Goal: Transaction & Acquisition: Book appointment/travel/reservation

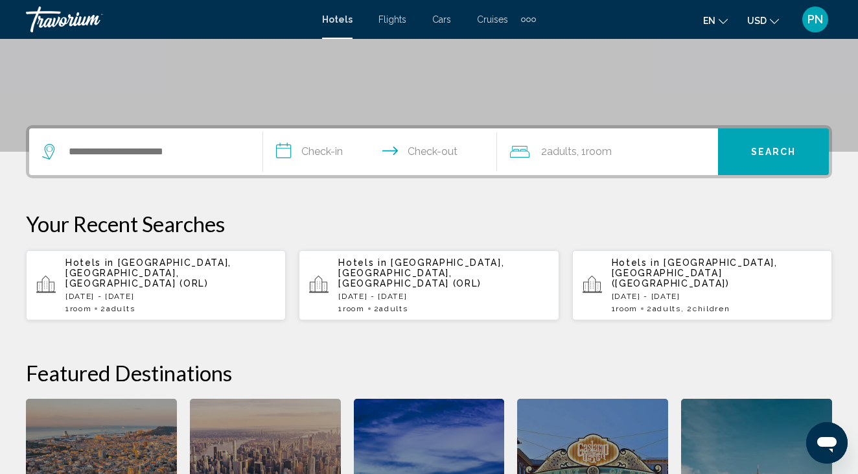
scroll to position [279, 0]
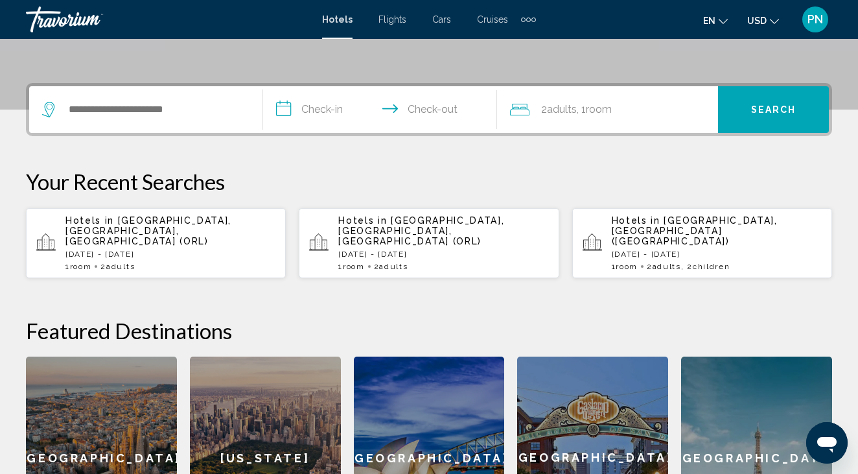
click at [123, 121] on div "Search widget" at bounding box center [145, 109] width 207 height 47
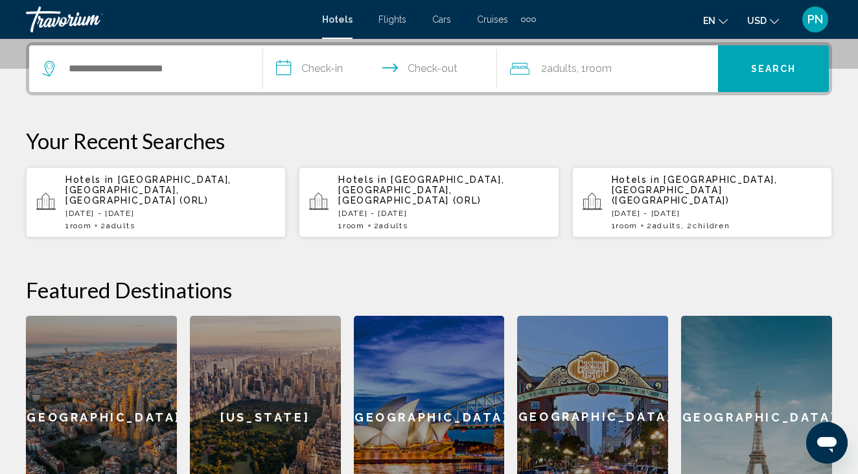
click at [108, 88] on div "Search widget" at bounding box center [145, 68] width 207 height 47
click at [105, 72] on input "Search widget" at bounding box center [155, 68] width 176 height 19
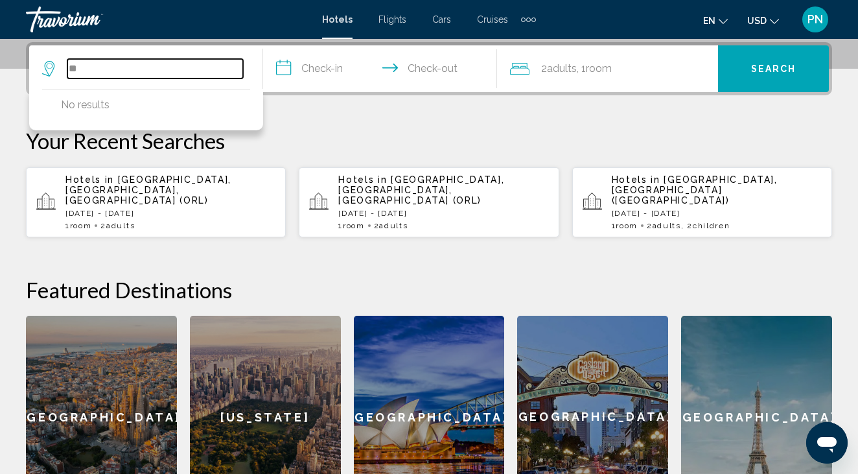
type input "*"
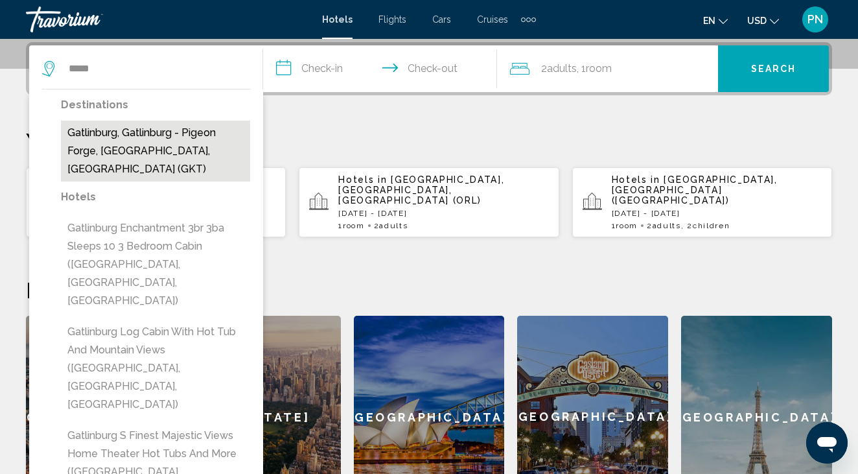
click at [90, 146] on button "Gatlinburg, Gatlinburg - Pigeon Forge, [GEOGRAPHIC_DATA], [GEOGRAPHIC_DATA] (GK…" at bounding box center [155, 151] width 189 height 61
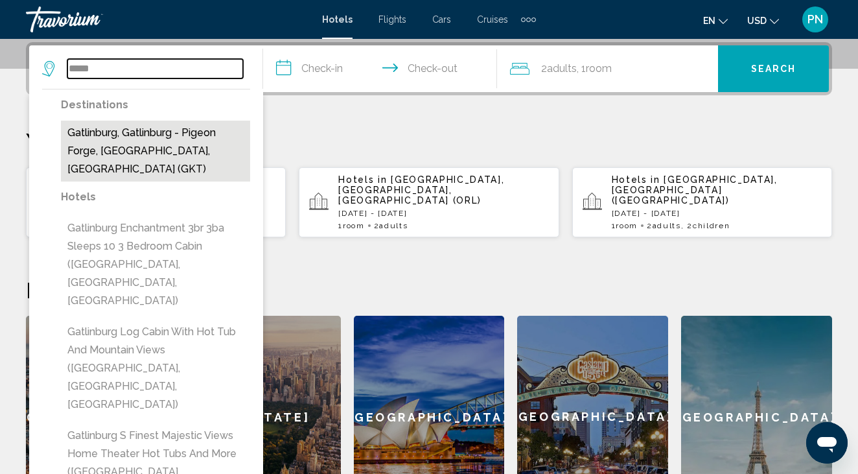
type input "**********"
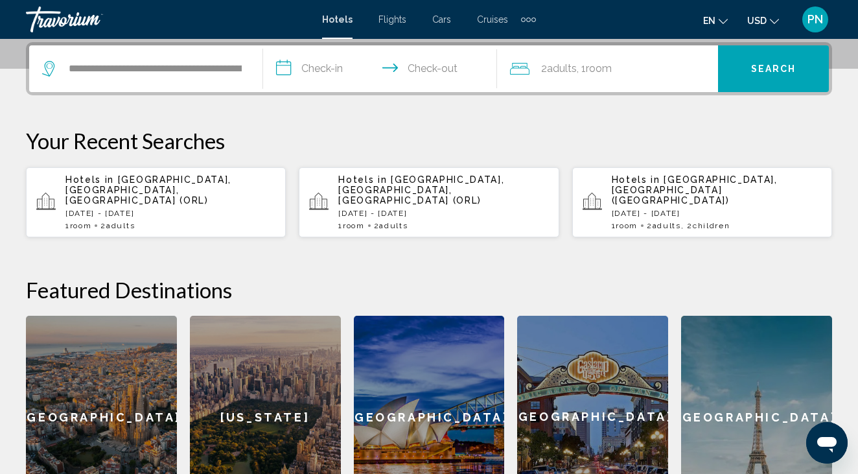
click at [322, 74] on input "**********" at bounding box center [382, 70] width 239 height 51
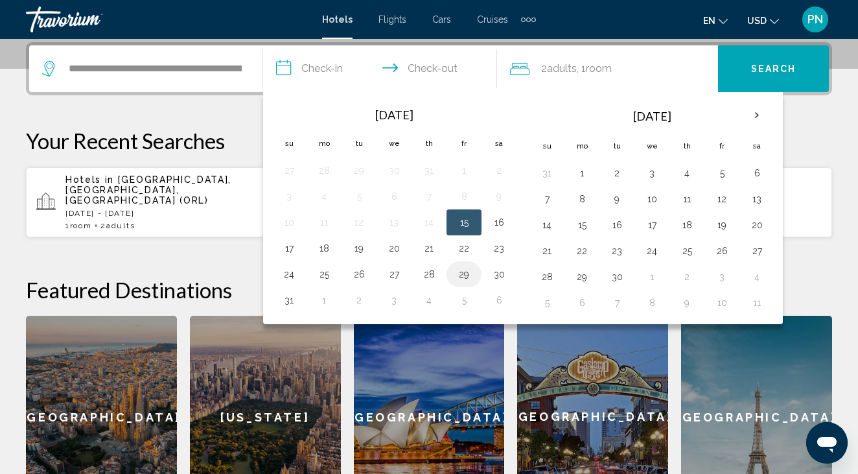
click at [455, 268] on button "29" at bounding box center [464, 274] width 21 height 18
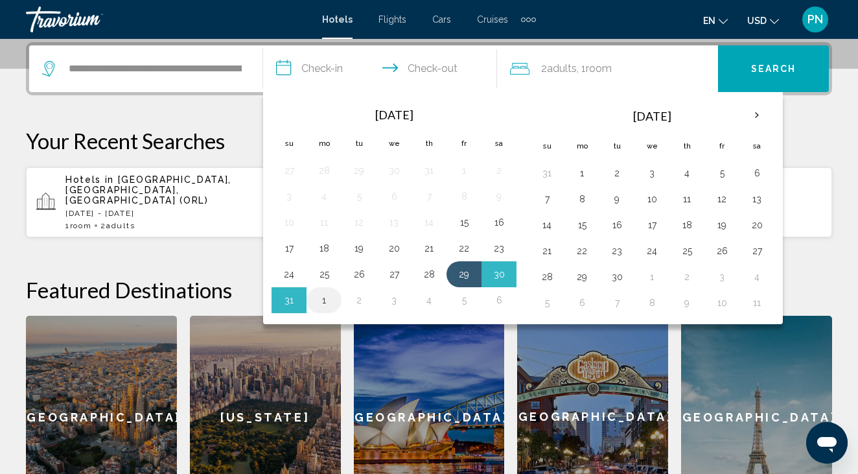
click at [334, 299] on button "1" at bounding box center [324, 300] width 21 height 18
type input "**********"
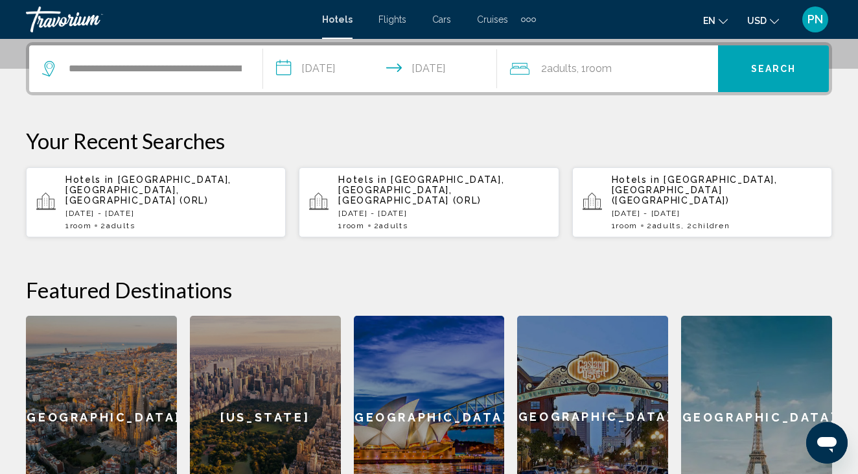
click at [512, 68] on icon "Travelers: 2 adults, 0 children" at bounding box center [519, 69] width 19 height 12
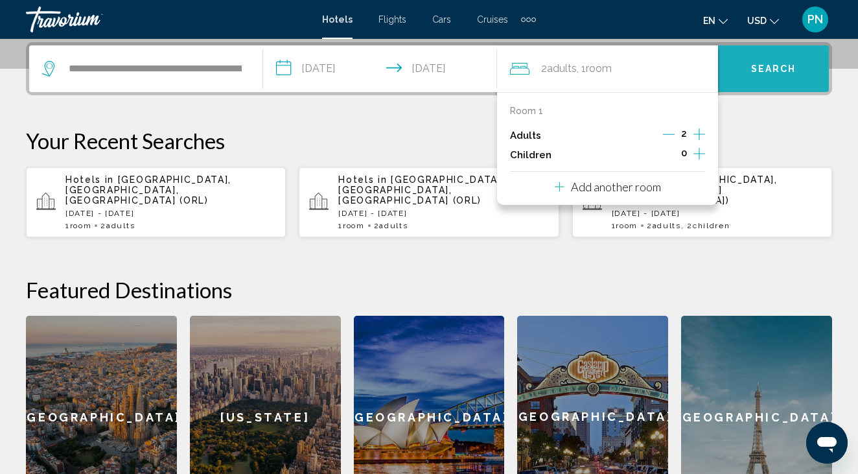
click at [750, 73] on button "Search" at bounding box center [773, 68] width 111 height 47
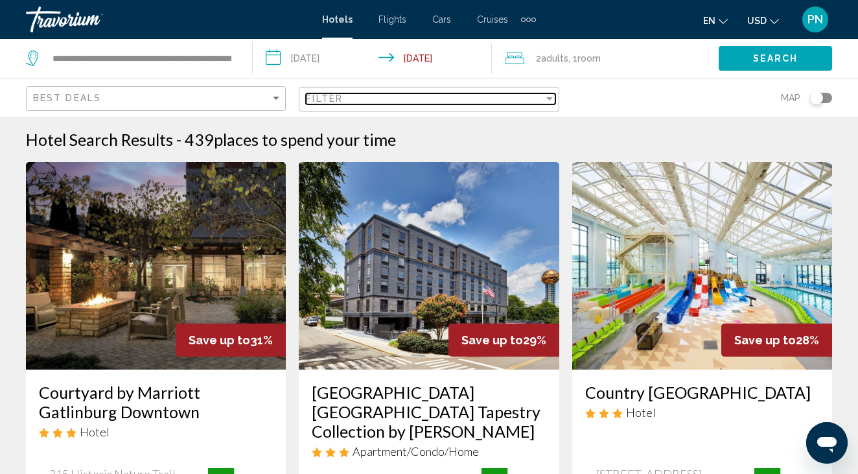
click at [422, 99] on div "Filter" at bounding box center [424, 98] width 237 height 10
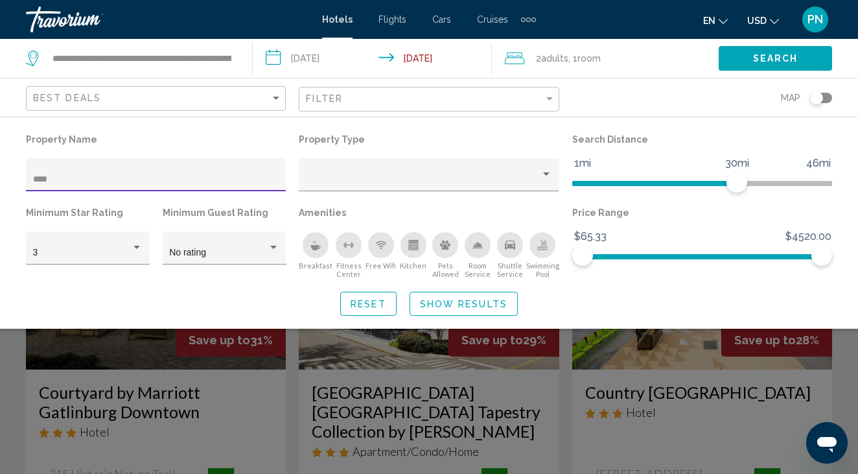
type input "*****"
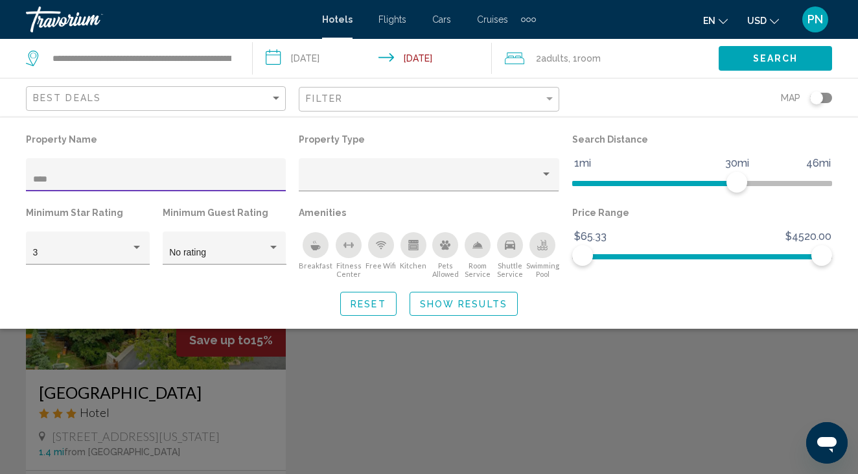
drag, startPoint x: 422, startPoint y: 99, endPoint x: 438, endPoint y: 311, distance: 213.2
click at [438, 309] on span "Show Results" at bounding box center [464, 304] width 88 height 10
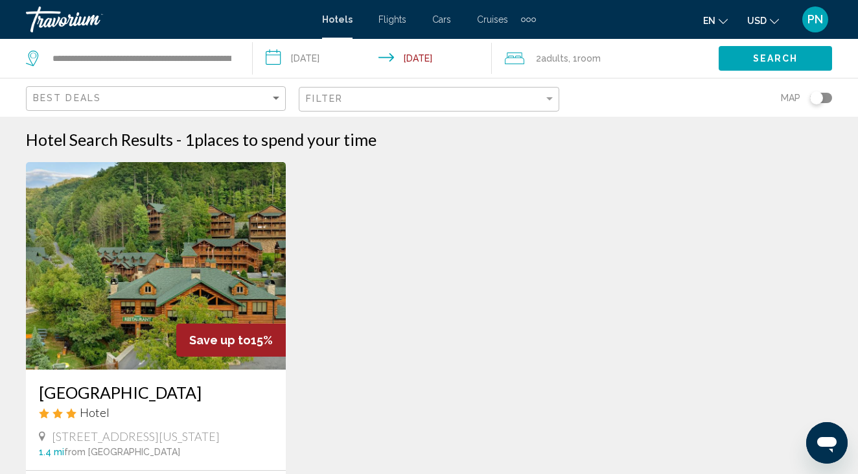
click at [279, 55] on input "**********" at bounding box center [375, 60] width 245 height 43
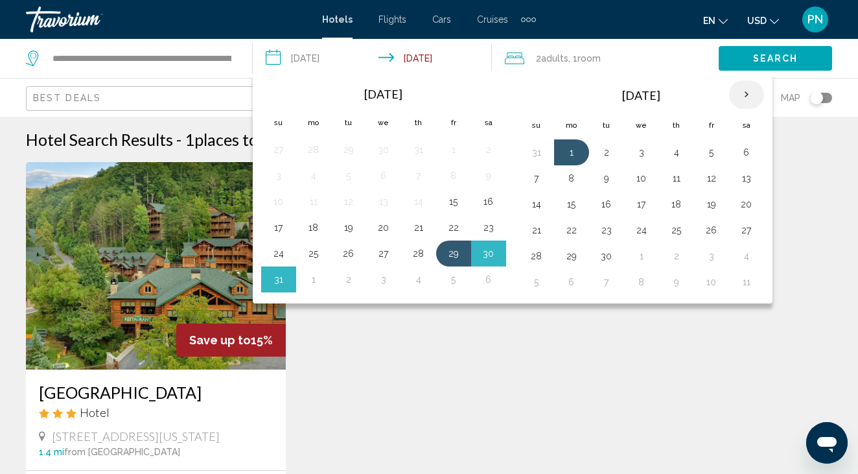
click at [750, 93] on th "Next month" at bounding box center [746, 94] width 35 height 29
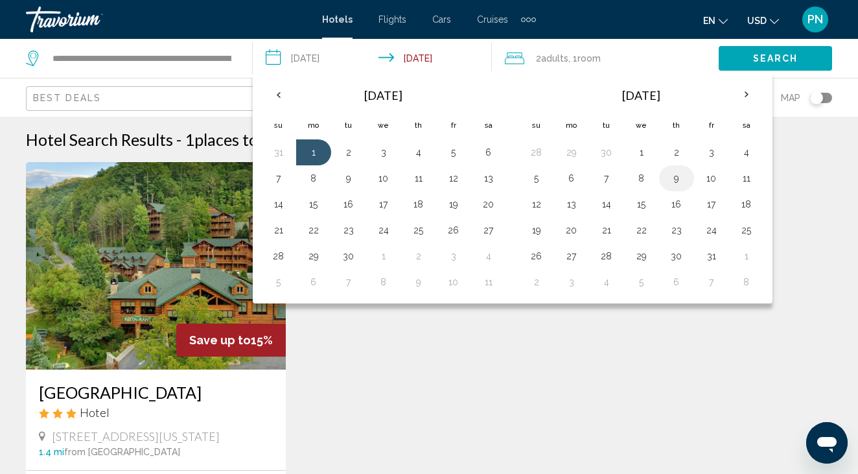
click at [680, 178] on button "9" at bounding box center [677, 178] width 21 height 18
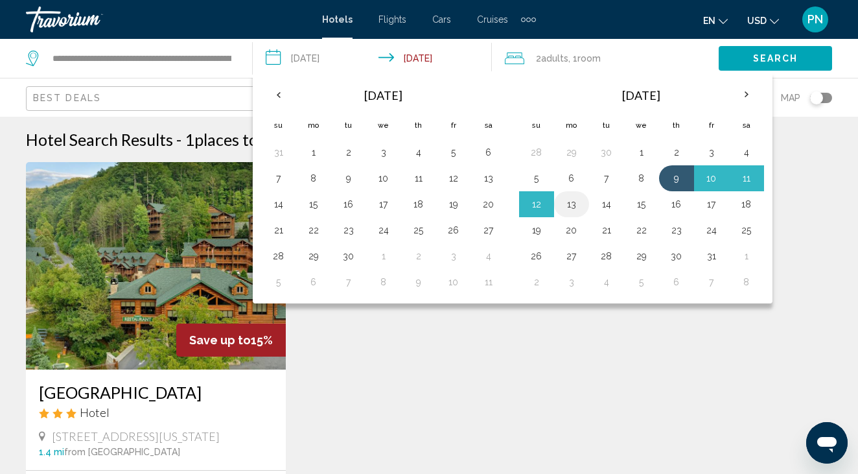
click at [576, 203] on button "13" at bounding box center [572, 204] width 21 height 18
type input "**********"
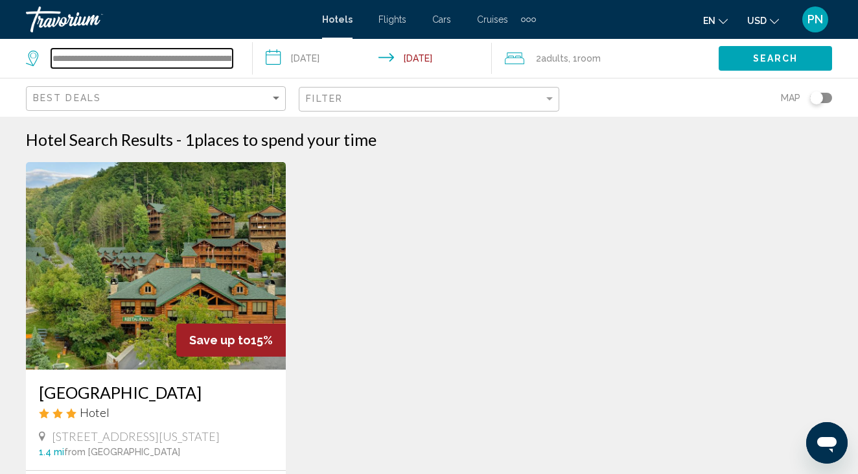
click at [175, 63] on input "**********" at bounding box center [142, 58] width 182 height 19
click at [232, 53] on div "**********" at bounding box center [132, 58] width 213 height 39
drag, startPoint x: 229, startPoint y: 57, endPoint x: 35, endPoint y: 73, distance: 194.5
click at [35, 73] on div "**********" at bounding box center [132, 58] width 213 height 39
type input "*"
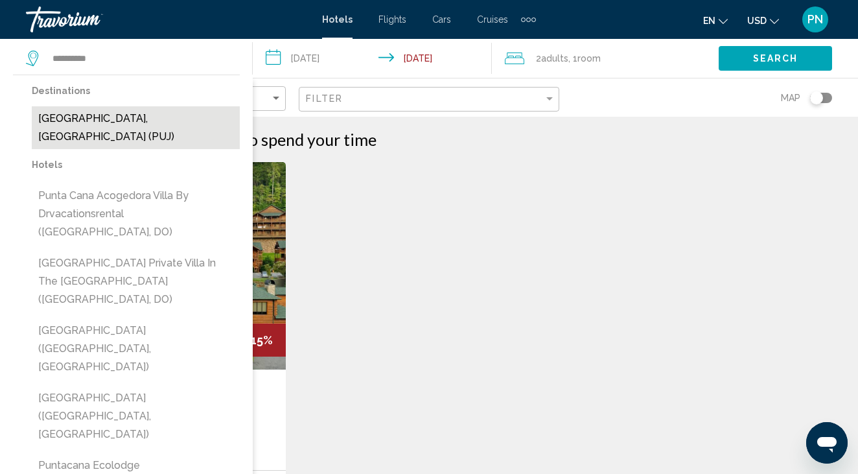
click at [128, 108] on button "[GEOGRAPHIC_DATA], [GEOGRAPHIC_DATA] (PUJ)" at bounding box center [136, 127] width 208 height 43
type input "**********"
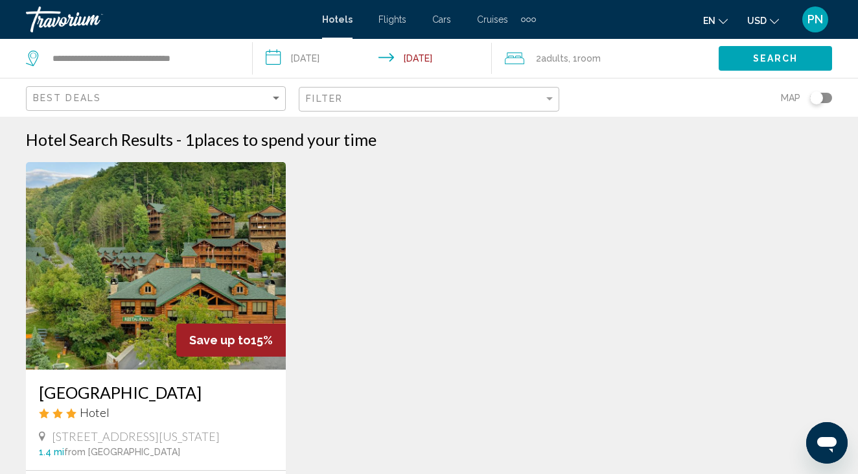
click at [513, 65] on icon "Travelers: 2 adults, 0 children" at bounding box center [514, 59] width 19 height 16
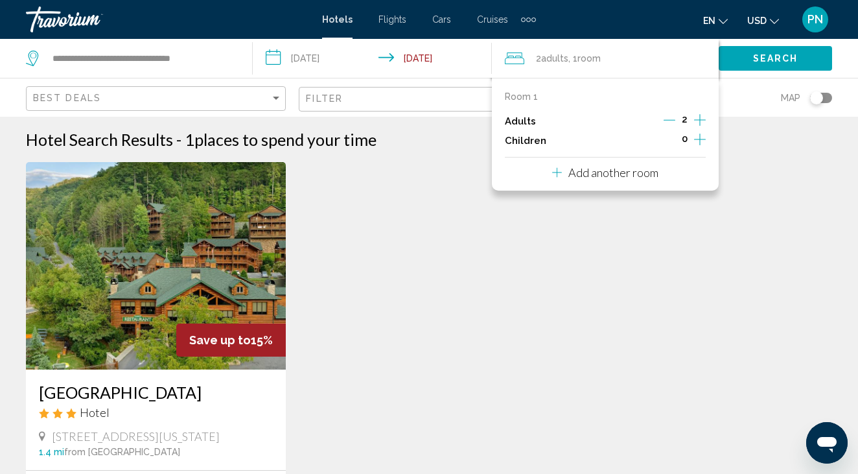
click at [696, 146] on icon "Increment children" at bounding box center [700, 140] width 12 height 16
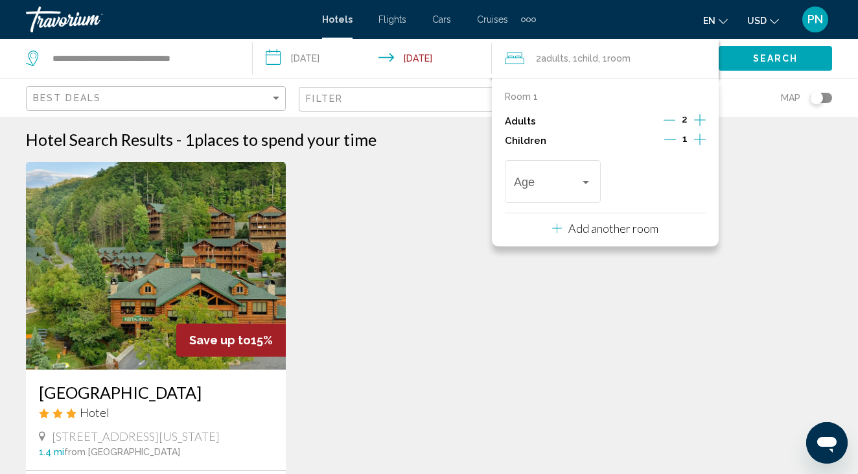
click at [696, 146] on icon "Increment children" at bounding box center [700, 140] width 12 height 16
click at [563, 196] on div "Age" at bounding box center [553, 180] width 78 height 46
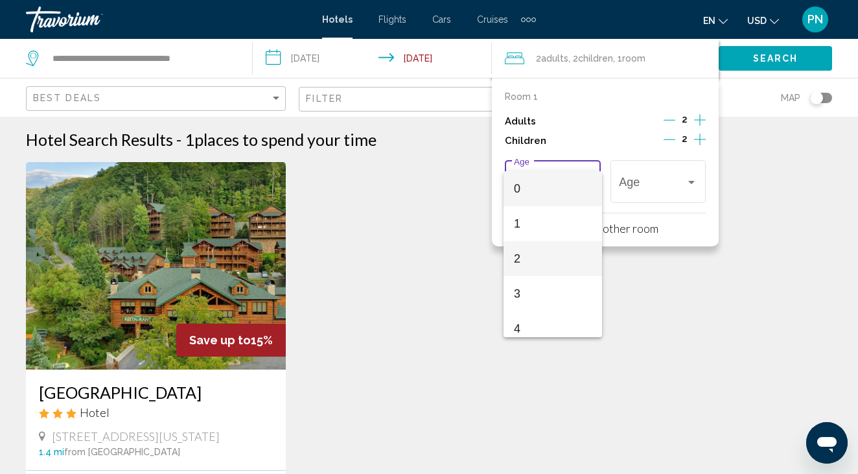
click at [548, 253] on span "2" at bounding box center [553, 258] width 78 height 35
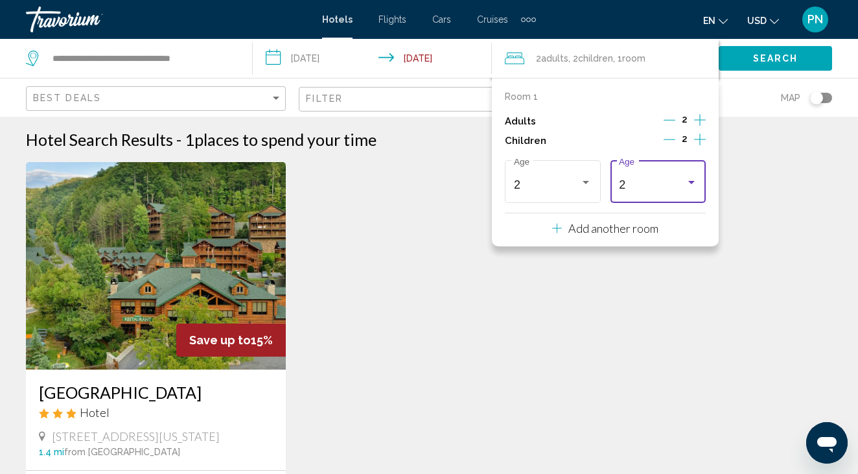
click at [637, 206] on mat-form-field "2 Age" at bounding box center [658, 181] width 95 height 49
click at [641, 187] on div "2" at bounding box center [652, 184] width 66 height 13
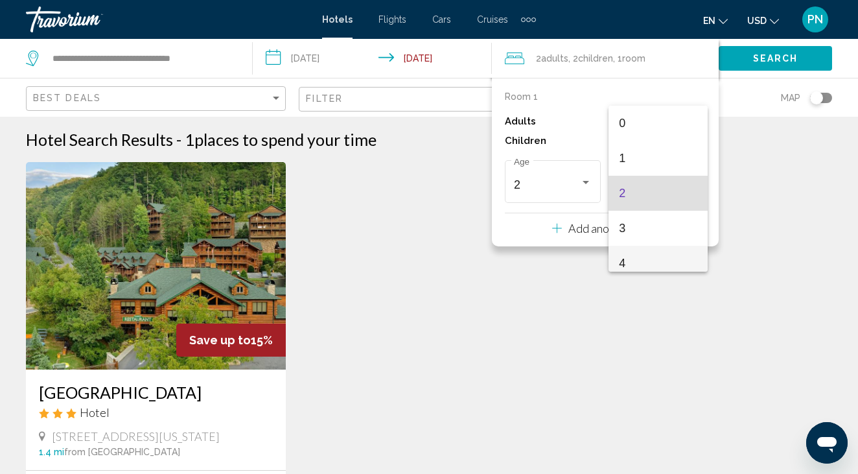
scroll to position [5, 0]
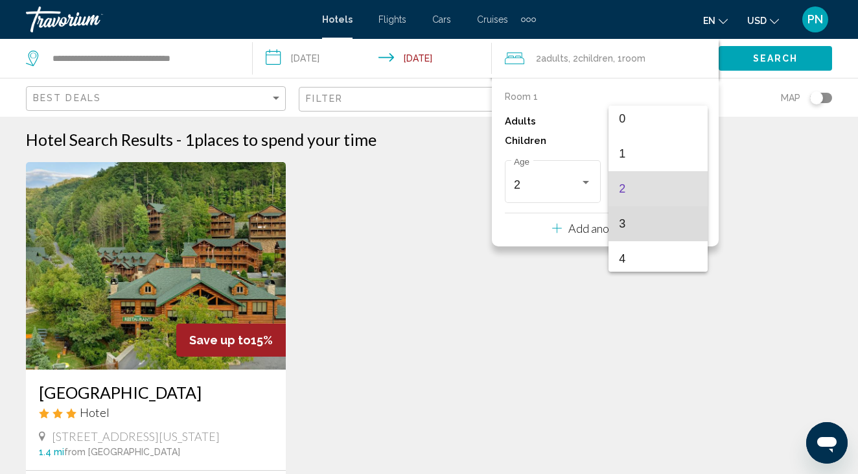
click at [630, 229] on span "3" at bounding box center [658, 223] width 78 height 35
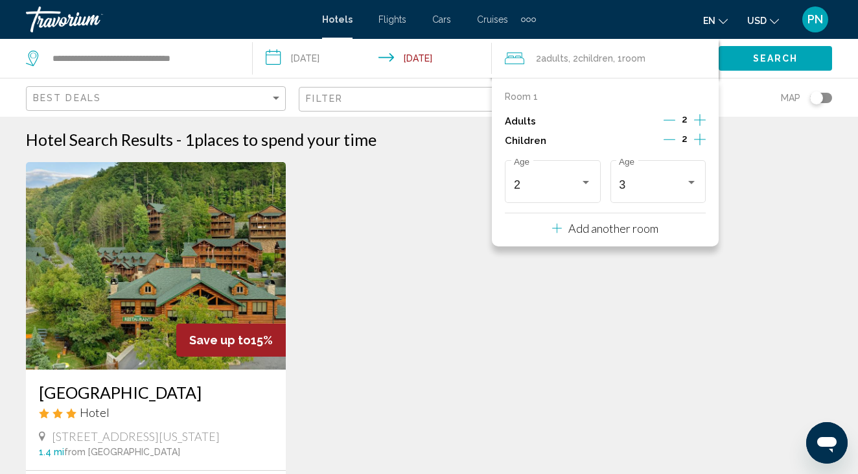
click at [760, 56] on span "Search" at bounding box center [775, 59] width 45 height 10
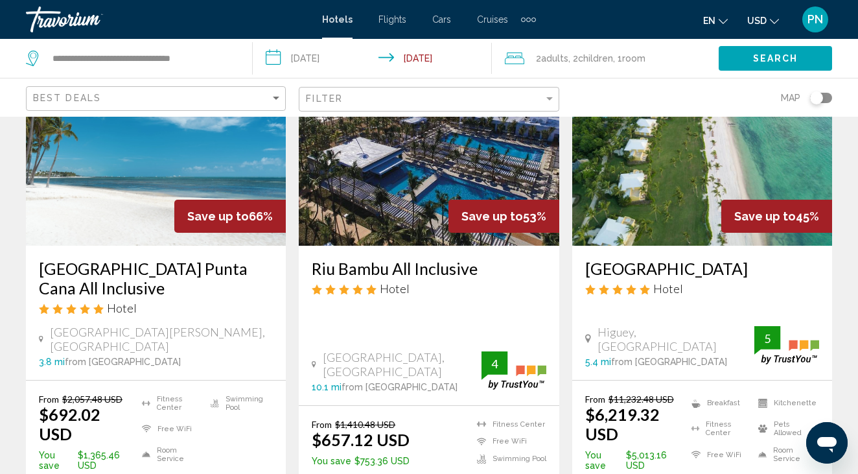
scroll to position [125, 0]
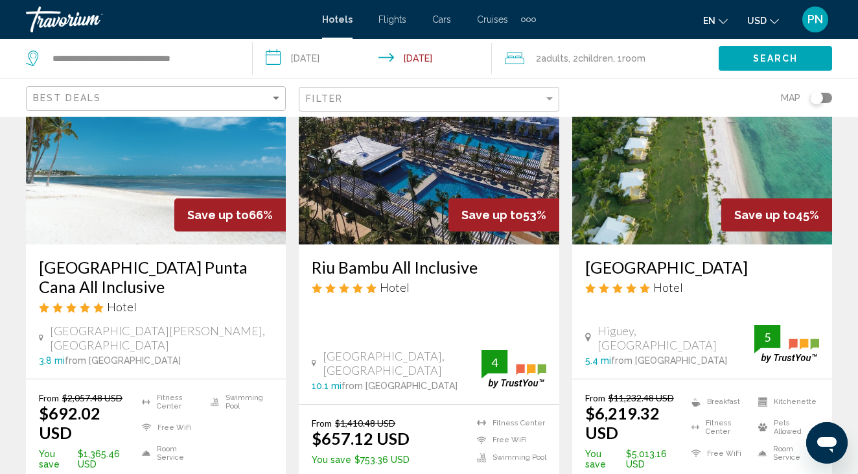
click at [207, 232] on img "Main content" at bounding box center [156, 140] width 260 height 207
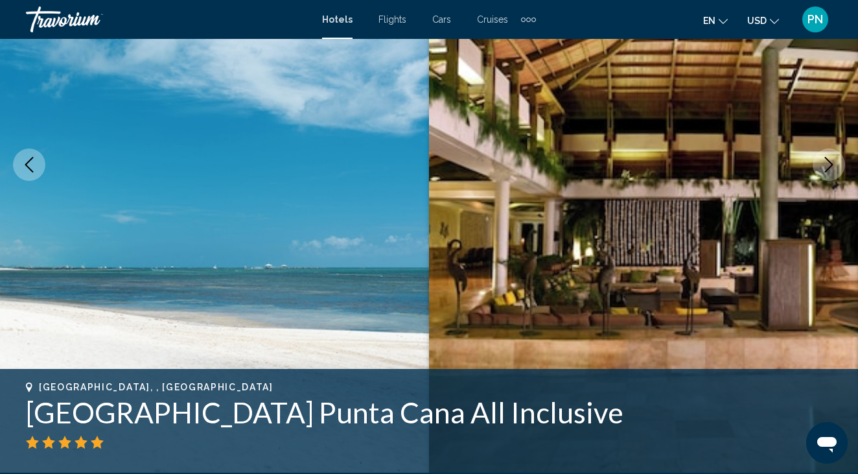
scroll to position [182, 0]
click at [833, 161] on icon "Next image" at bounding box center [830, 165] width 16 height 16
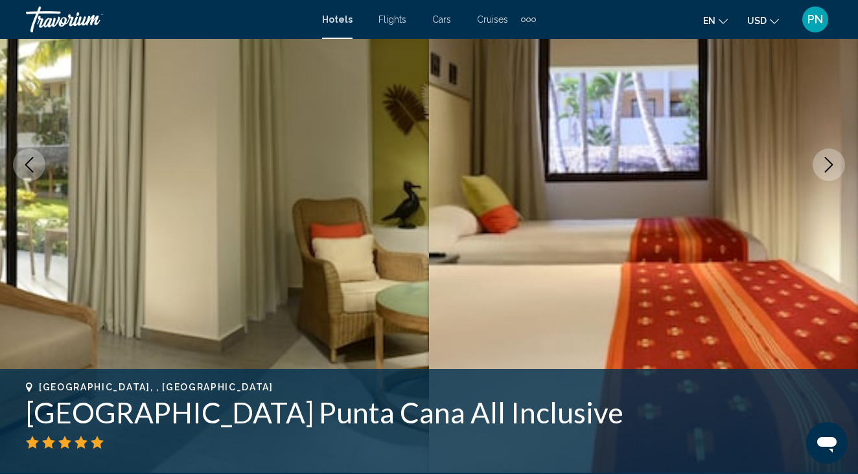
click at [833, 161] on icon "Next image" at bounding box center [830, 165] width 16 height 16
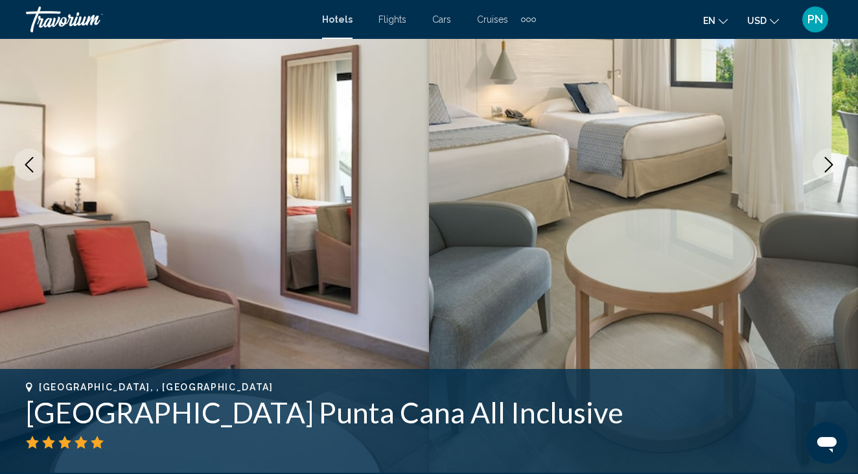
click at [833, 161] on icon "Next image" at bounding box center [830, 165] width 16 height 16
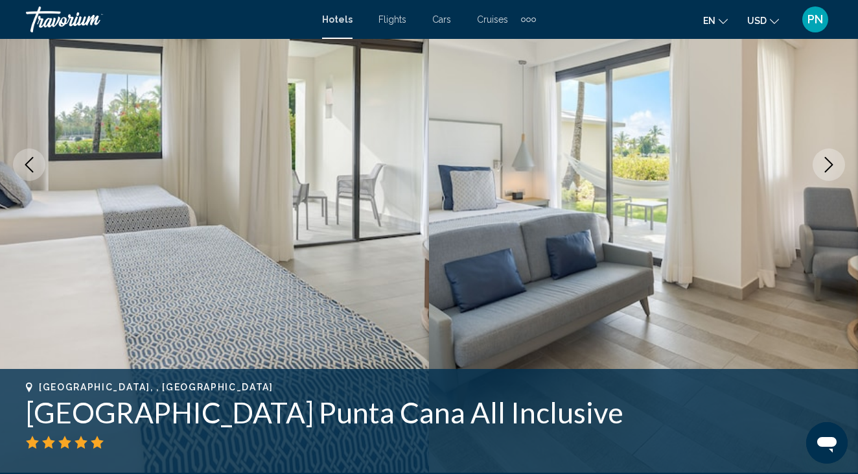
click at [833, 161] on icon "Next image" at bounding box center [830, 165] width 16 height 16
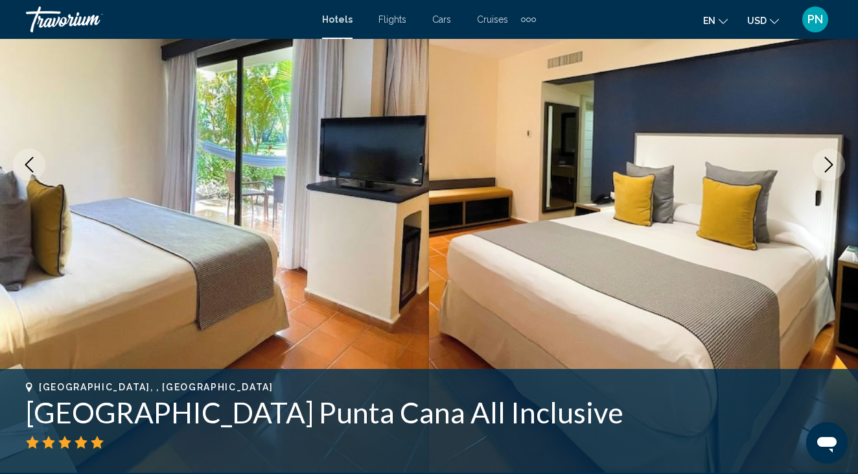
click at [833, 161] on icon "Next image" at bounding box center [830, 165] width 16 height 16
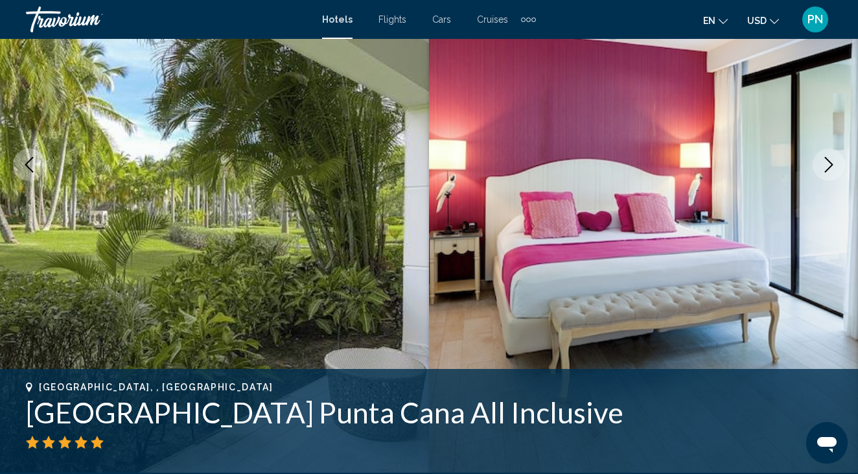
click at [833, 161] on icon "Next image" at bounding box center [830, 165] width 16 height 16
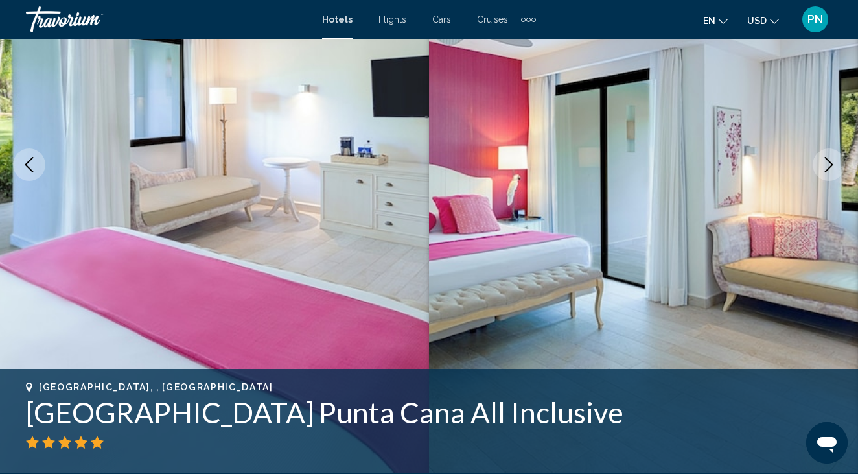
click at [833, 161] on icon "Next image" at bounding box center [830, 165] width 16 height 16
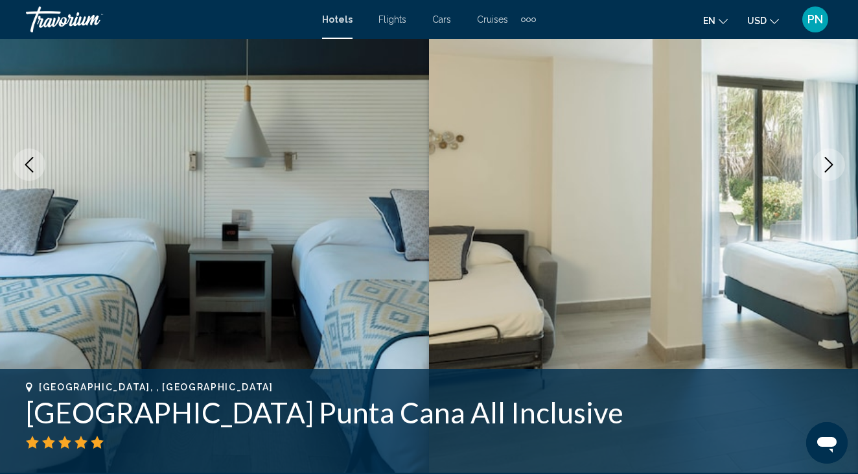
click at [833, 161] on icon "Next image" at bounding box center [830, 165] width 16 height 16
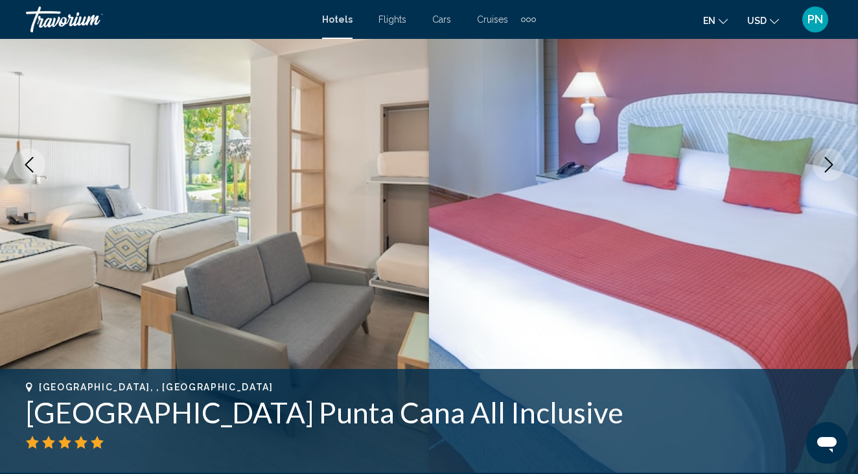
click at [833, 161] on icon "Next image" at bounding box center [830, 165] width 16 height 16
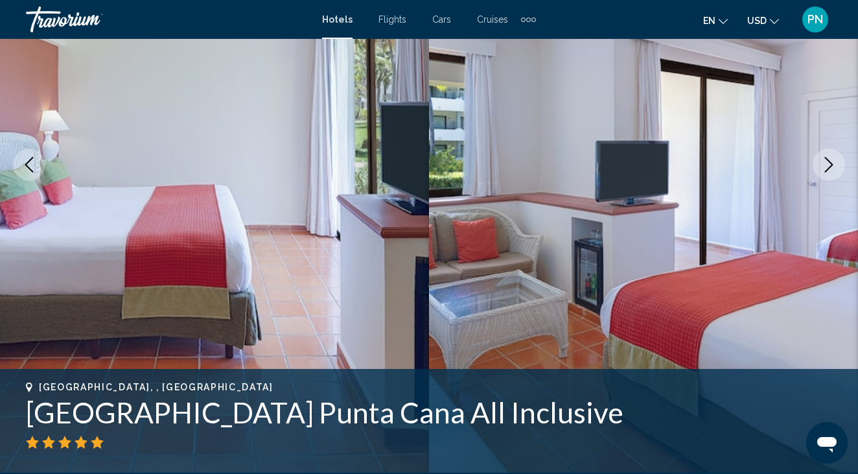
click at [833, 161] on icon "Next image" at bounding box center [830, 165] width 16 height 16
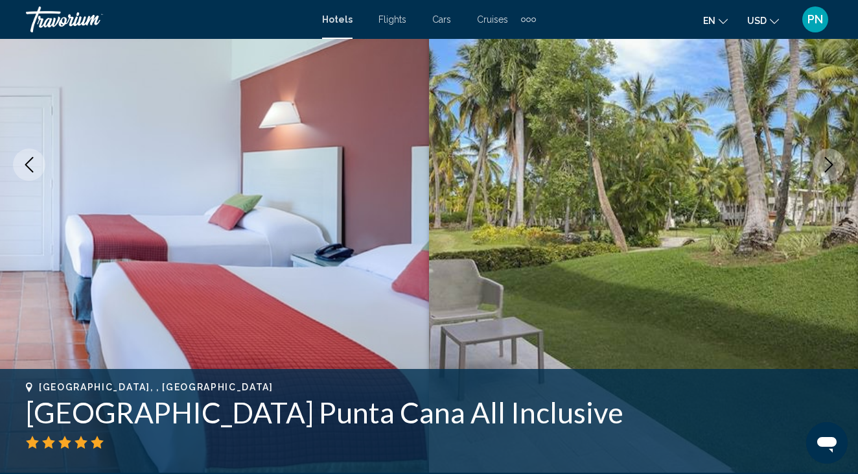
click at [833, 161] on icon "Next image" at bounding box center [830, 165] width 16 height 16
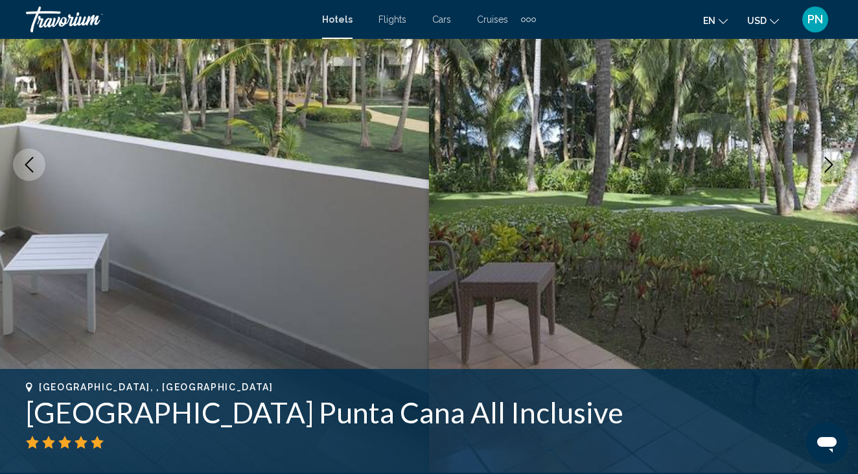
click at [833, 161] on icon "Next image" at bounding box center [830, 165] width 16 height 16
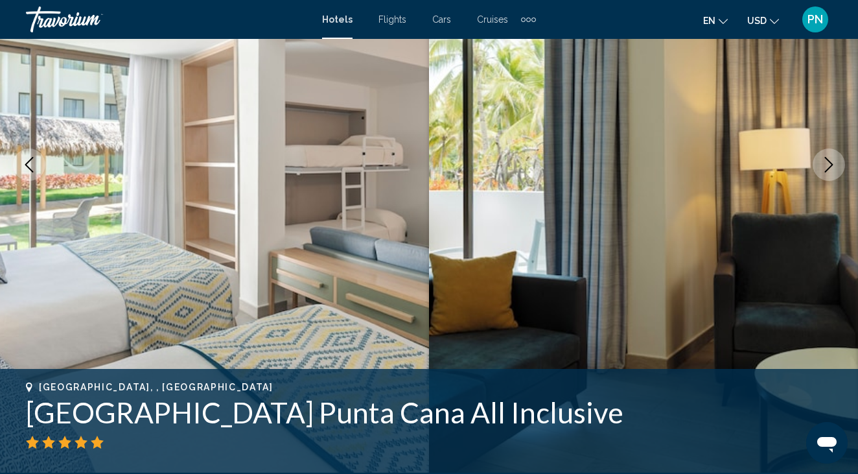
click at [833, 161] on icon "Next image" at bounding box center [830, 165] width 16 height 16
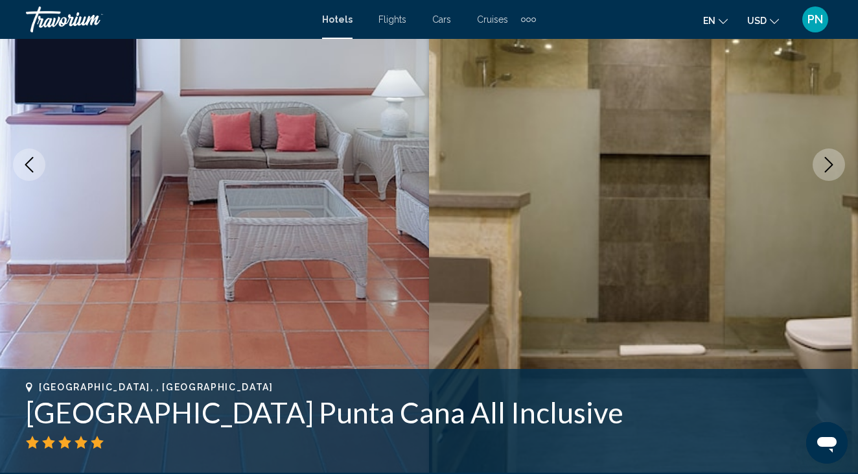
click at [833, 161] on icon "Next image" at bounding box center [830, 165] width 16 height 16
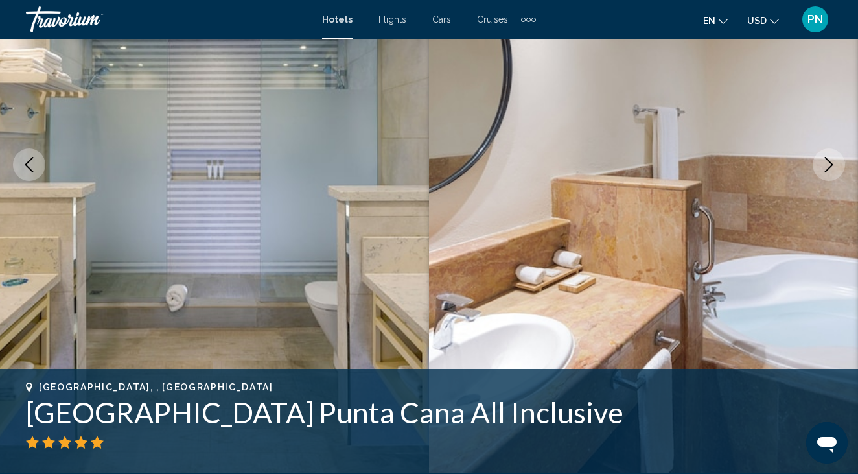
click at [833, 161] on icon "Next image" at bounding box center [830, 165] width 16 height 16
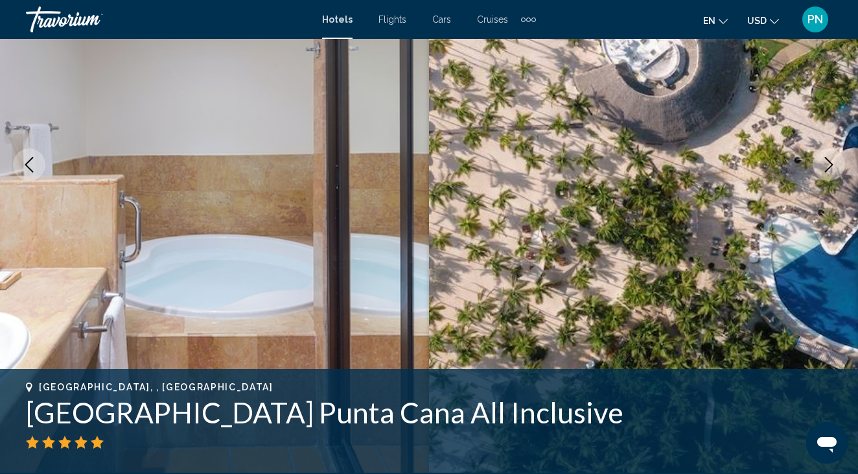
click at [833, 161] on icon "Next image" at bounding box center [830, 165] width 16 height 16
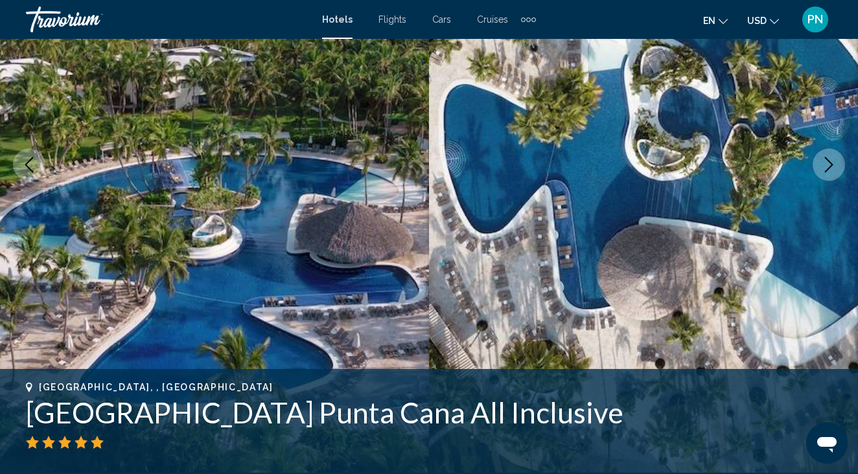
click at [833, 161] on icon "Next image" at bounding box center [830, 165] width 16 height 16
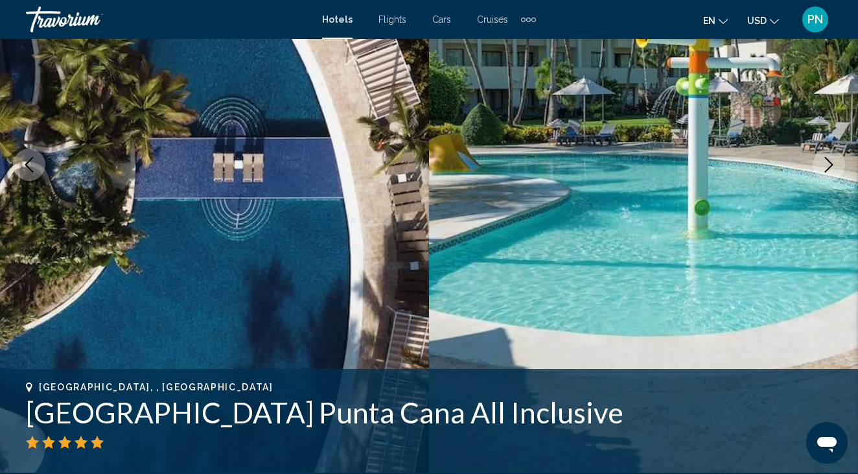
click at [833, 161] on icon "Next image" at bounding box center [830, 165] width 16 height 16
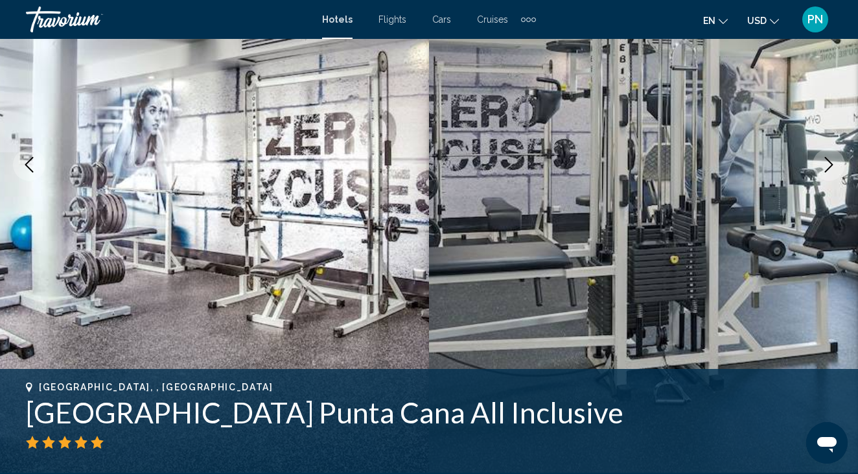
click at [833, 161] on icon "Next image" at bounding box center [830, 165] width 16 height 16
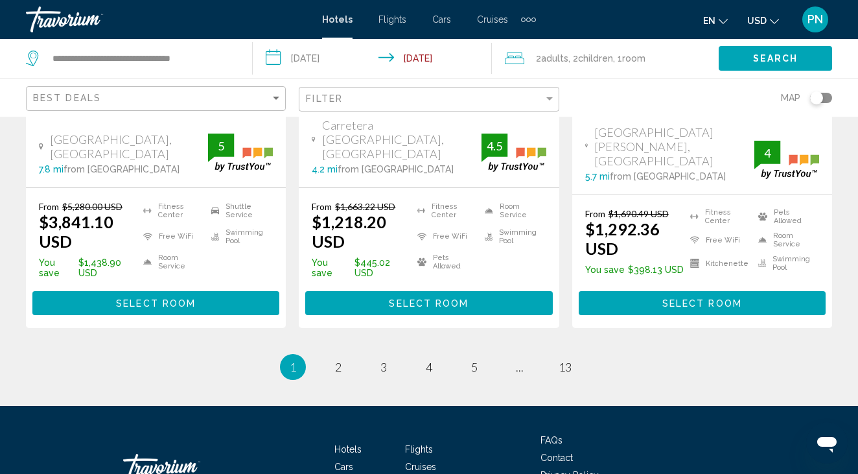
scroll to position [1845, 0]
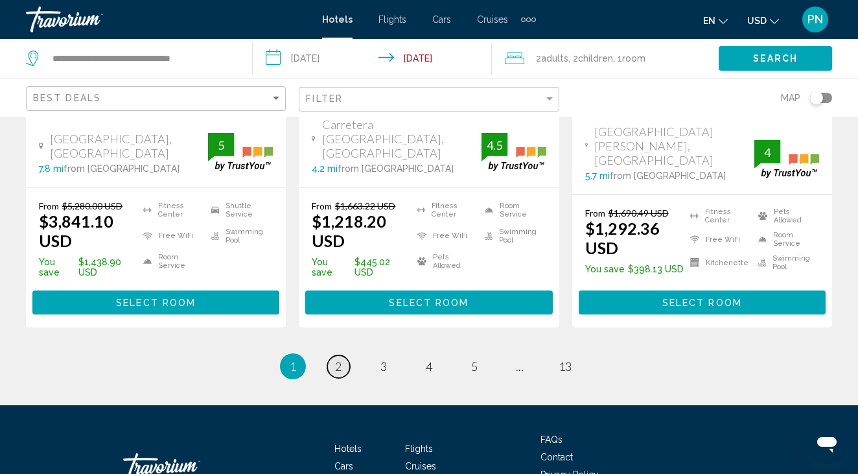
click at [340, 359] on span "2" at bounding box center [338, 366] width 6 height 14
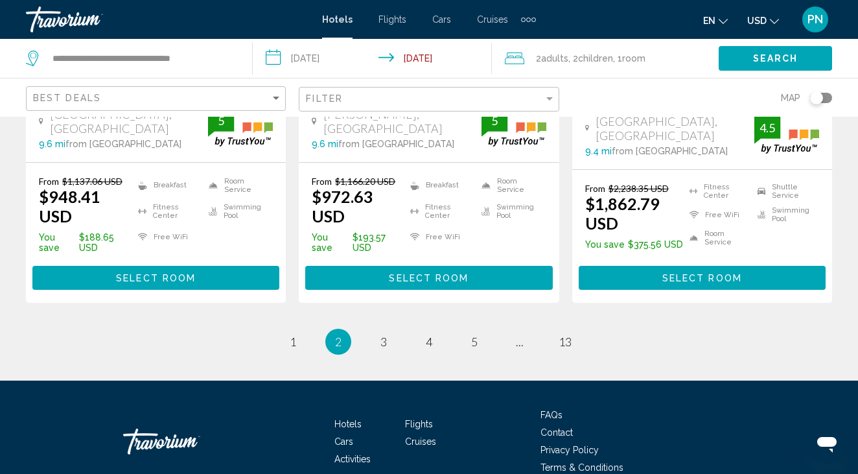
scroll to position [1882, 0]
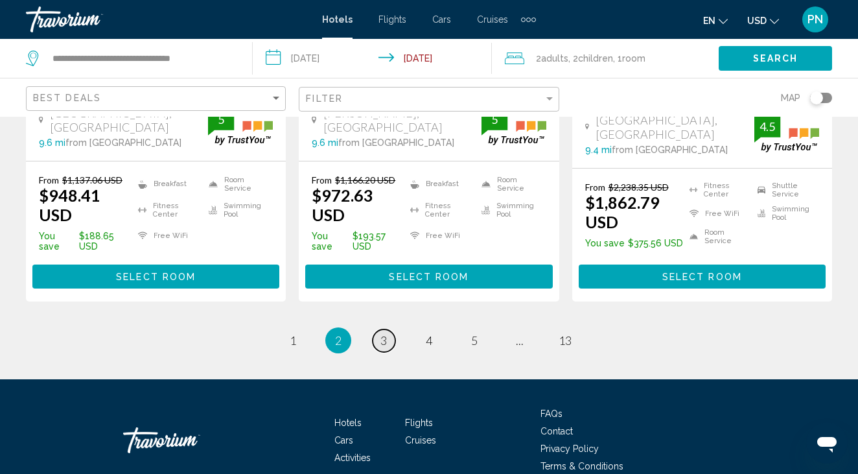
click at [376, 329] on link "page 3" at bounding box center [384, 340] width 23 height 23
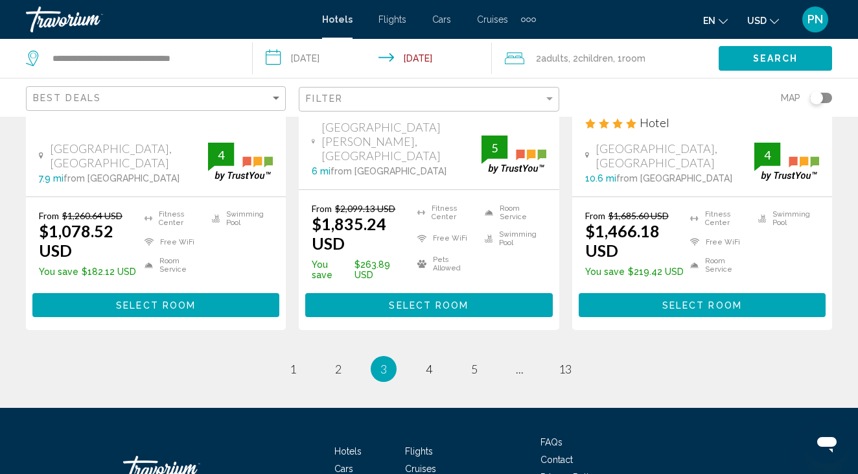
scroll to position [1911, 0]
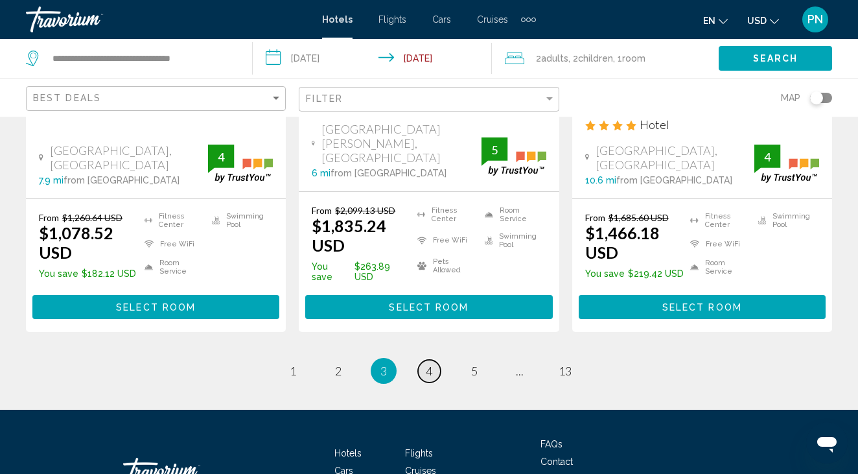
click at [427, 360] on link "page 4" at bounding box center [429, 371] width 23 height 23
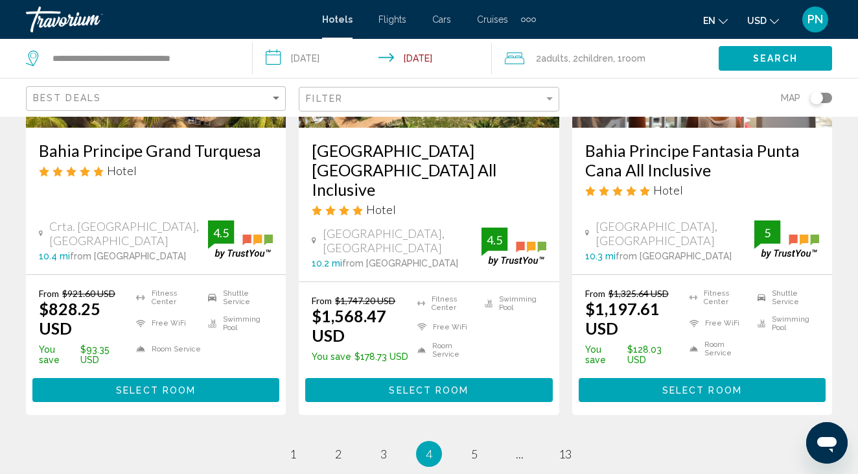
scroll to position [1862, 0]
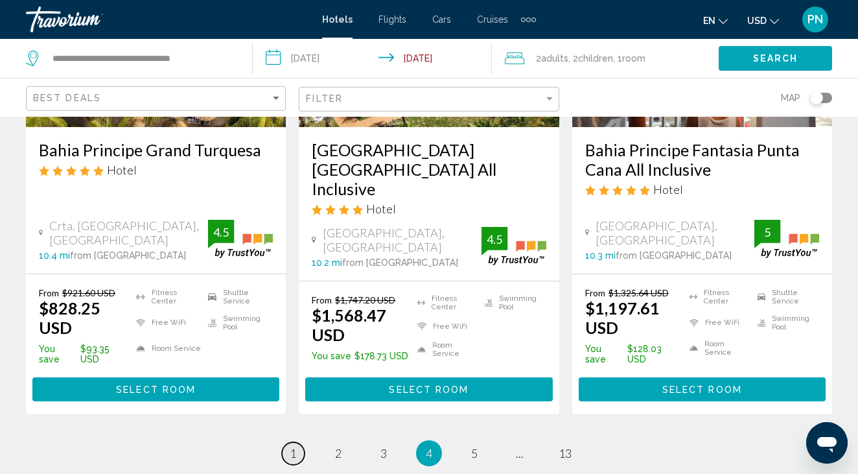
click at [288, 442] on link "page 1" at bounding box center [293, 453] width 23 height 23
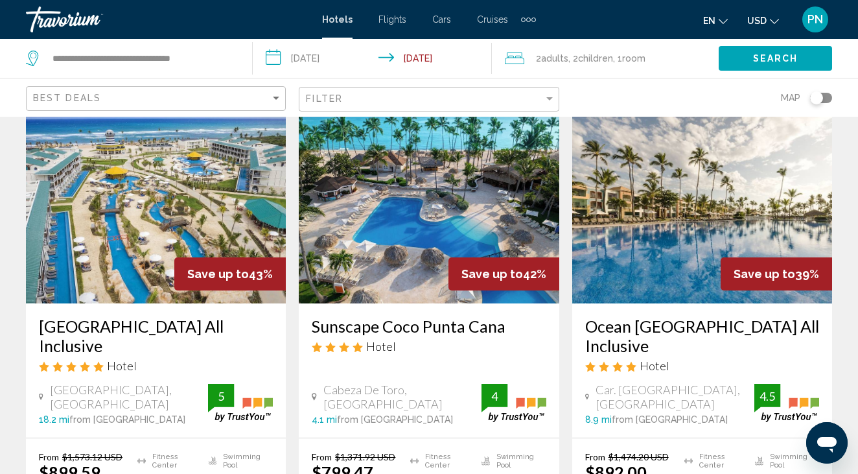
scroll to position [574, 0]
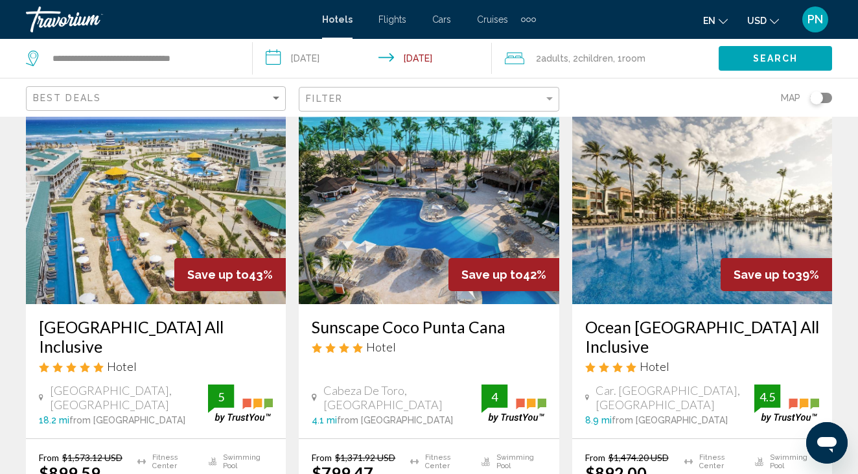
click at [115, 216] on img "Main content" at bounding box center [156, 200] width 260 height 207
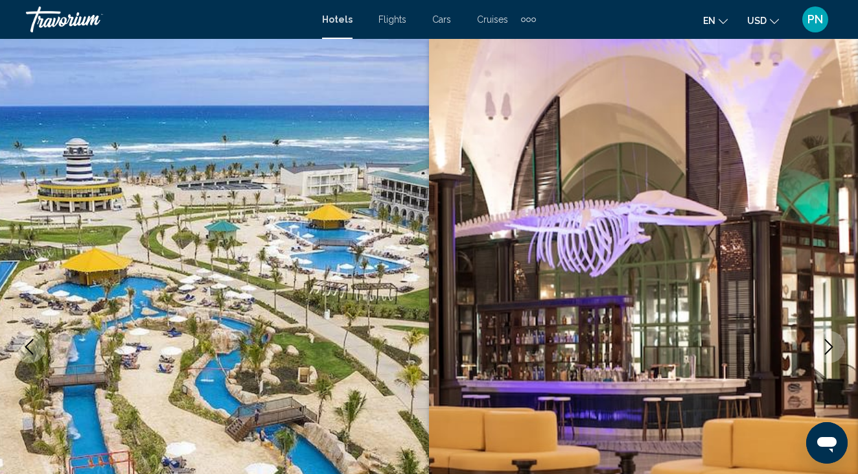
click at [840, 353] on button "Next image" at bounding box center [829, 347] width 32 height 32
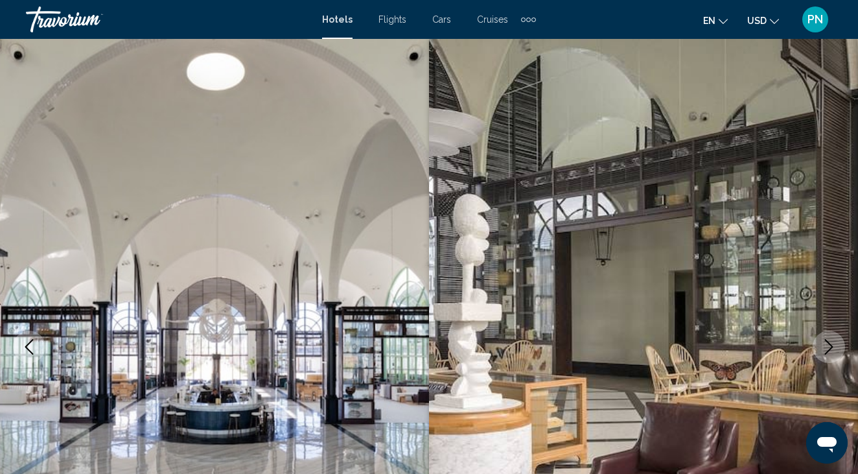
click at [840, 353] on button "Next image" at bounding box center [829, 347] width 32 height 32
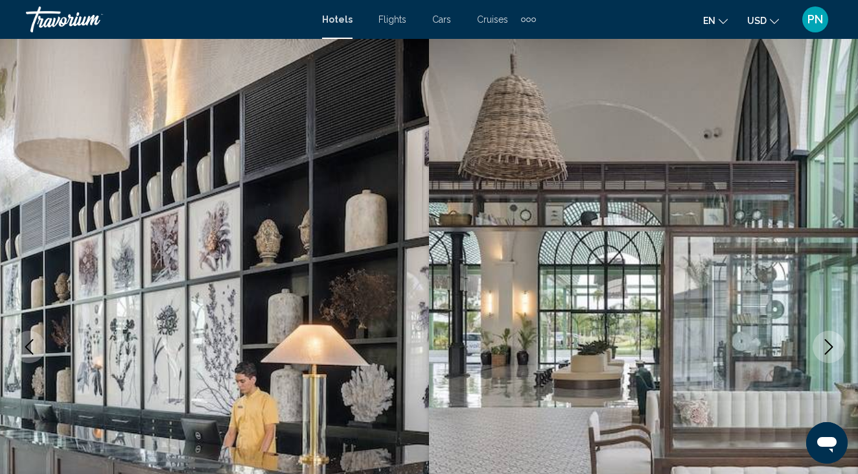
click at [840, 353] on button "Next image" at bounding box center [829, 347] width 32 height 32
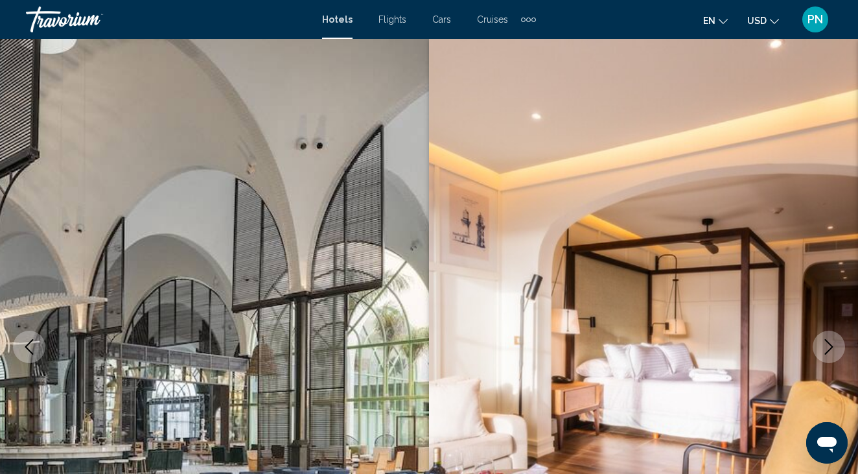
click at [840, 353] on button "Next image" at bounding box center [829, 347] width 32 height 32
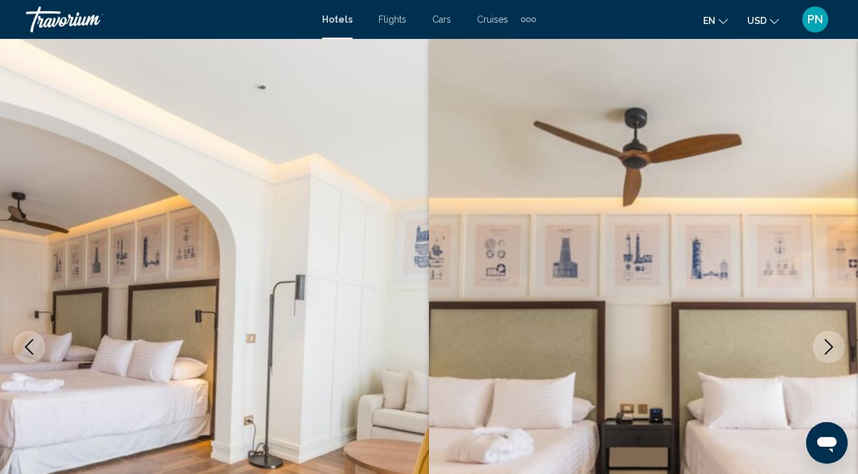
click at [840, 353] on button "Next image" at bounding box center [829, 347] width 32 height 32
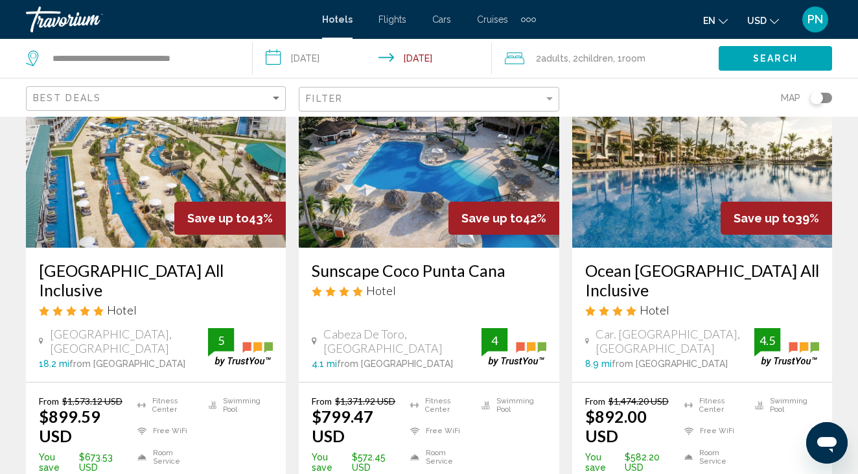
scroll to position [629, 0]
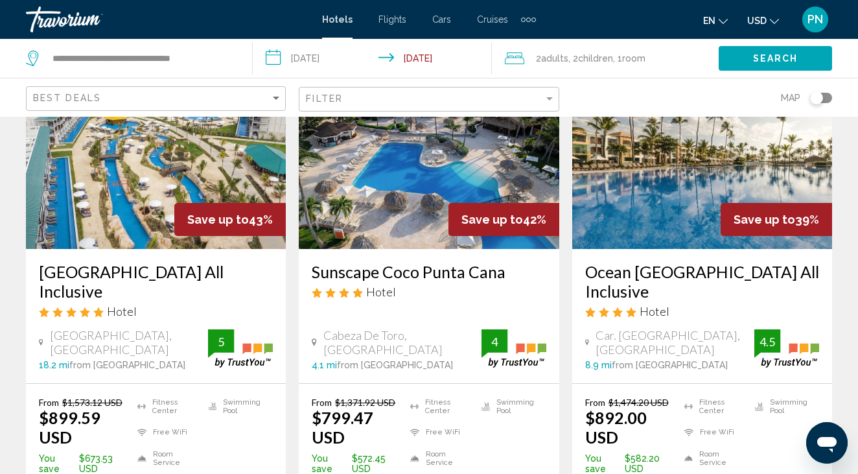
click at [602, 141] on img "Main content" at bounding box center [703, 144] width 260 height 207
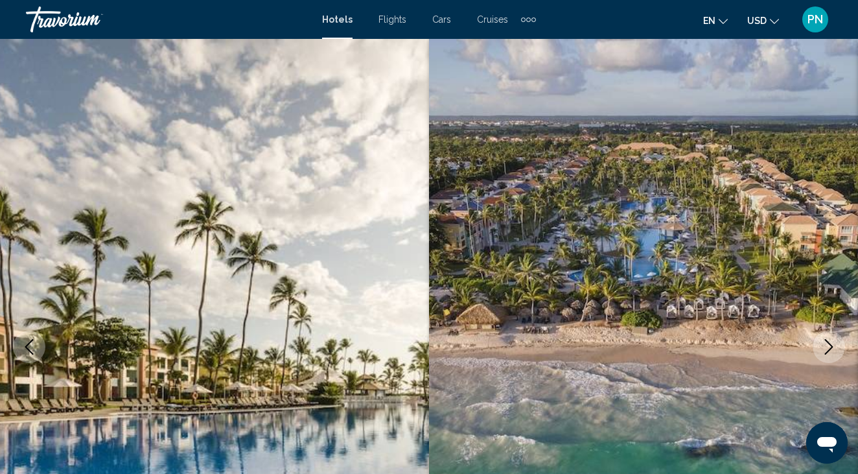
click at [823, 346] on icon "Next image" at bounding box center [830, 347] width 16 height 16
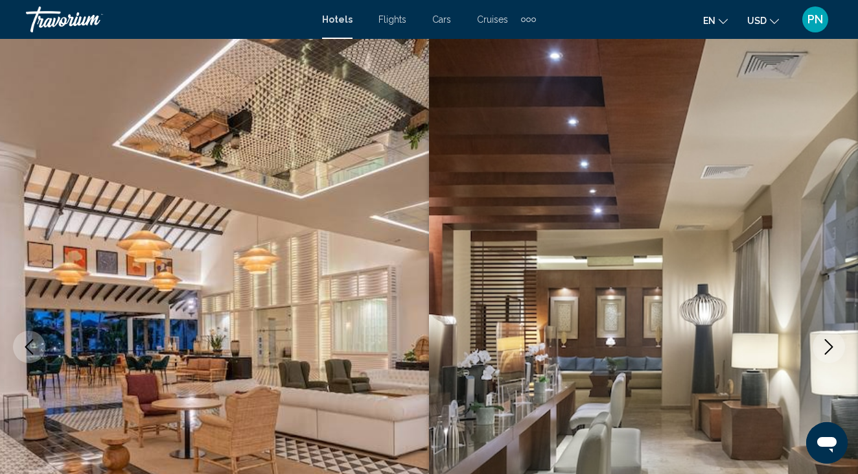
click at [30, 341] on icon "Previous image" at bounding box center [29, 347] width 16 height 16
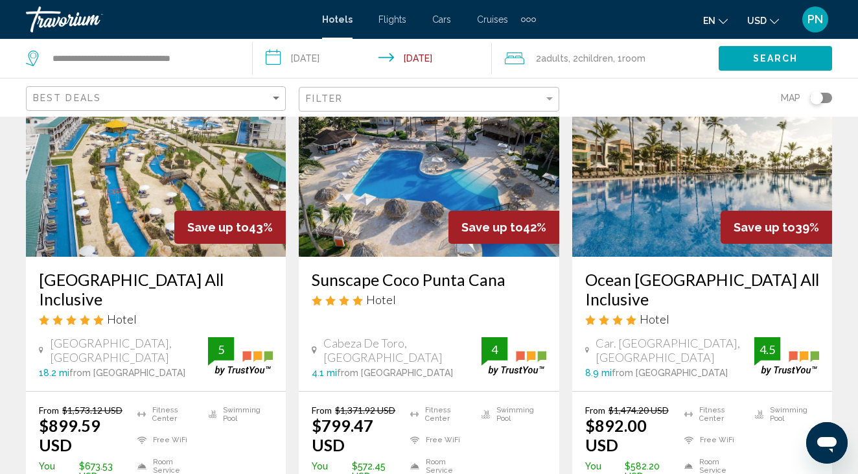
scroll to position [624, 0]
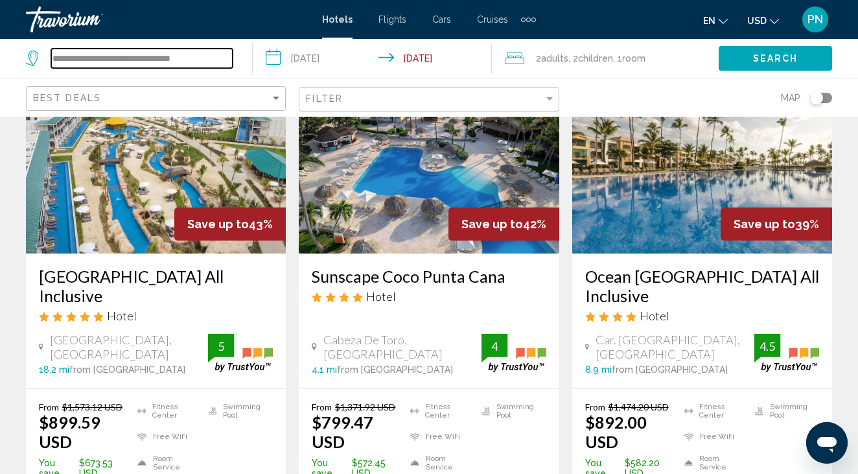
click at [107, 62] on input "**********" at bounding box center [142, 58] width 182 height 19
drag, startPoint x: 216, startPoint y: 56, endPoint x: 12, endPoint y: 51, distance: 203.7
click at [12, 51] on app-destination-search "**********" at bounding box center [126, 58] width 253 height 39
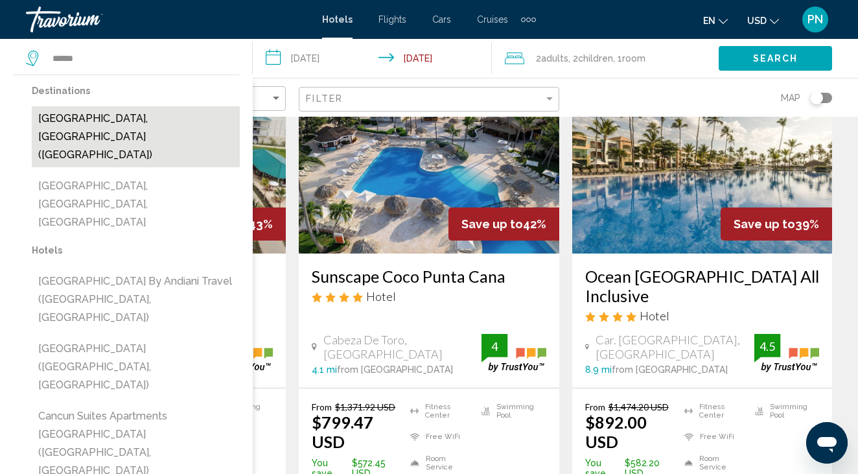
click at [107, 110] on button "[GEOGRAPHIC_DATA], [GEOGRAPHIC_DATA] ([GEOGRAPHIC_DATA])" at bounding box center [136, 136] width 208 height 61
type input "**********"
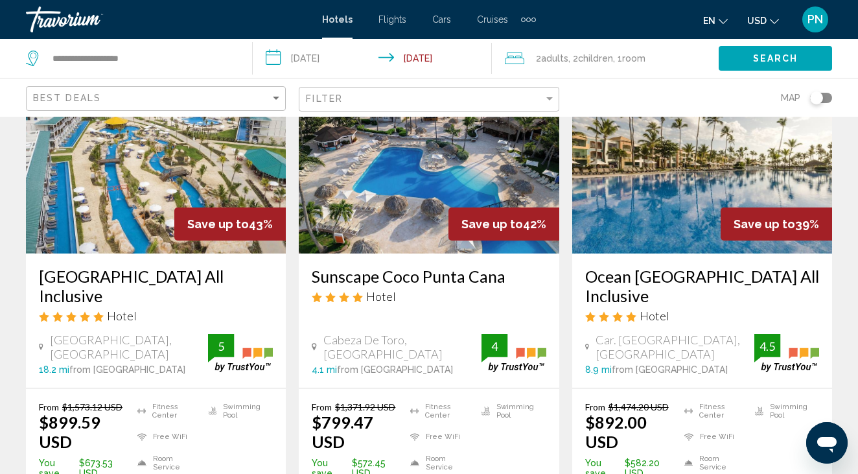
click at [754, 67] on button "Search" at bounding box center [775, 58] width 113 height 24
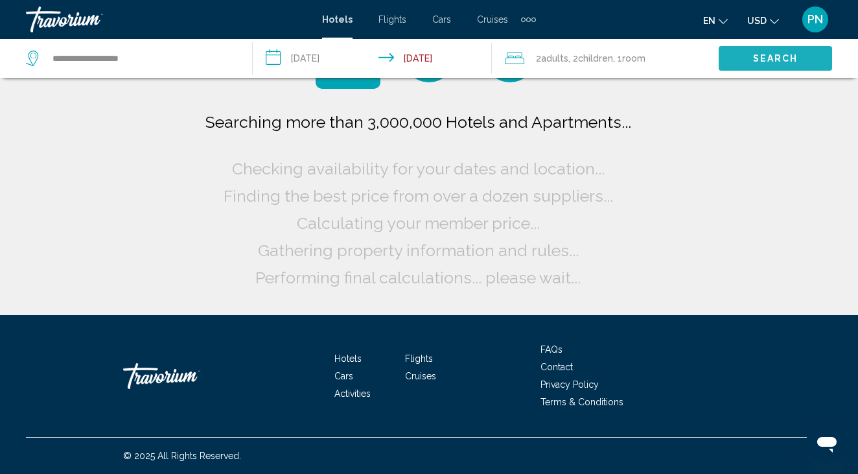
scroll to position [0, 0]
